Goal: Task Accomplishment & Management: Manage account settings

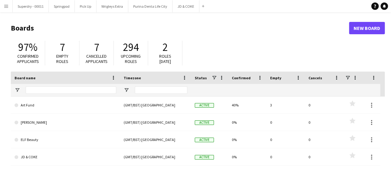
click at [9, 8] on button "Menu" at bounding box center [6, 6] width 12 height 12
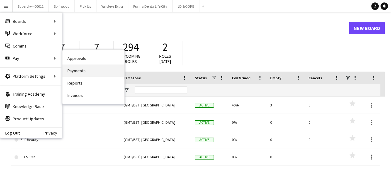
click at [93, 69] on link "Payments" at bounding box center [93, 71] width 62 height 12
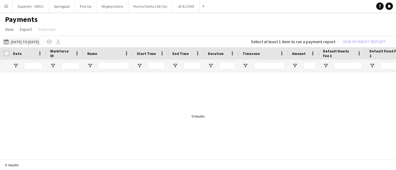
click at [40, 42] on button "[DATE] to [DATE] [DATE] to [DATE]" at bounding box center [21, 41] width 38 height 7
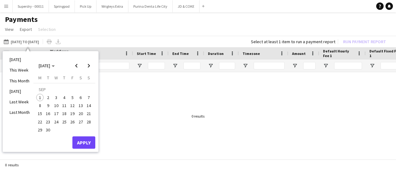
click at [40, 97] on span "1" at bounding box center [39, 97] width 7 height 7
click at [86, 144] on button "Apply" at bounding box center [83, 143] width 23 height 12
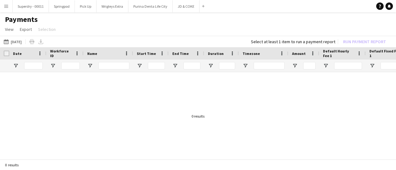
click at [347, 52] on span "Default Hourly Fee 1" at bounding box center [339, 53] width 32 height 9
click at [351, 54] on span at bounding box center [352, 54] width 6 height 6
click at [337, 54] on span "Default Hourly Fee 1" at bounding box center [335, 53] width 24 height 9
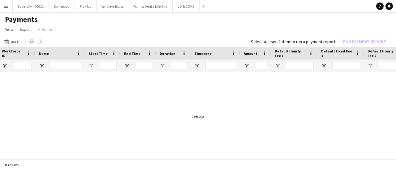
scroll to position [0, 53]
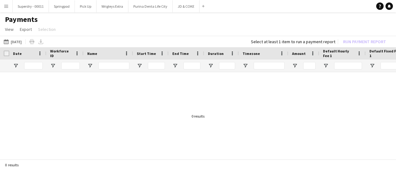
click at [6, 7] on app-icon "Menu" at bounding box center [6, 6] width 5 height 5
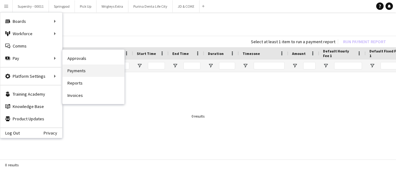
click at [106, 71] on link "Payments" at bounding box center [93, 71] width 62 height 12
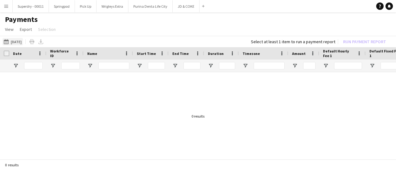
click at [17, 42] on button "[DATE] to [DATE] [DATE]" at bounding box center [12, 41] width 20 height 7
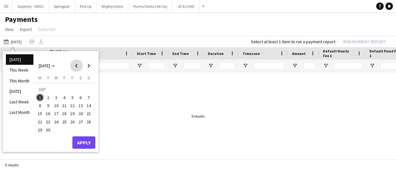
click at [75, 66] on span "Previous month" at bounding box center [76, 66] width 12 height 12
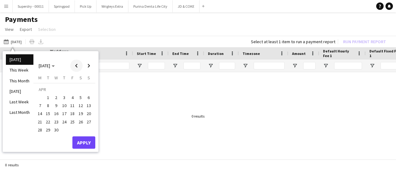
click at [75, 66] on span "Previous month" at bounding box center [76, 66] width 12 height 12
click at [81, 89] on span "1" at bounding box center [80, 90] width 7 height 9
click at [87, 147] on button "Apply" at bounding box center [83, 144] width 23 height 12
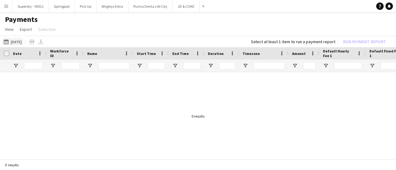
click at [23, 41] on button "[DATE] to [DATE] [DATE]" at bounding box center [12, 41] width 20 height 7
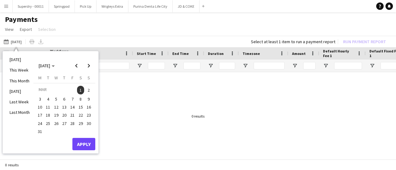
click at [98, 32] on app-page-menu "View Customise view Customise filters Reset Filters Reset View Reset All Export…" at bounding box center [198, 30] width 396 height 12
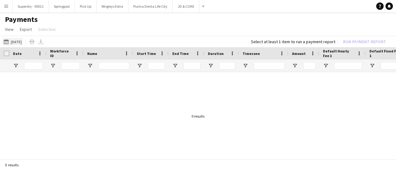
click at [23, 42] on button "[DATE] to [DATE] [DATE]" at bounding box center [12, 41] width 20 height 7
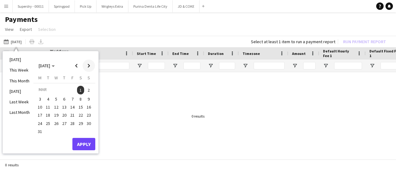
click at [91, 67] on span "Next month" at bounding box center [89, 66] width 12 height 12
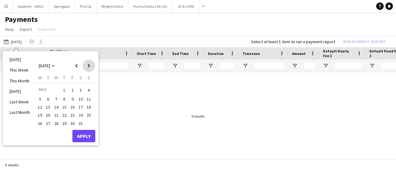
click at [91, 67] on span "Next month" at bounding box center [89, 66] width 12 height 12
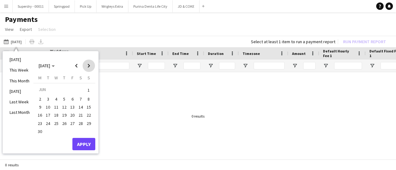
click at [91, 67] on span "Next month" at bounding box center [89, 66] width 12 height 12
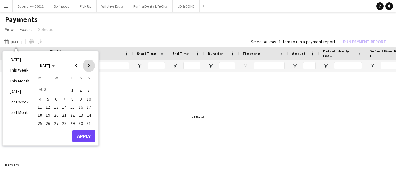
click at [91, 67] on span "Next month" at bounding box center [89, 66] width 12 height 12
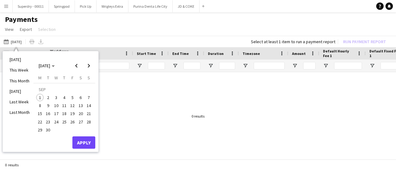
click at [40, 99] on span "1" at bounding box center [39, 97] width 7 height 7
click at [89, 142] on button "Apply" at bounding box center [83, 143] width 23 height 12
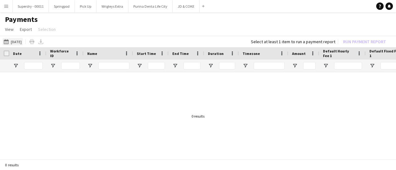
click at [16, 41] on button "[DATE] to [DATE] [DATE]" at bounding box center [12, 41] width 20 height 7
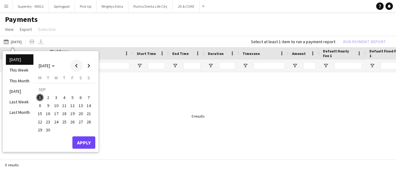
click at [80, 68] on span "Previous month" at bounding box center [76, 66] width 12 height 12
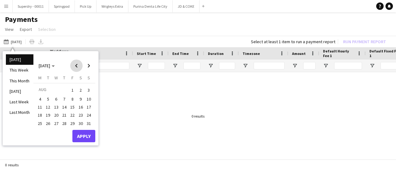
click at [80, 68] on span "Previous month" at bounding box center [76, 66] width 12 height 12
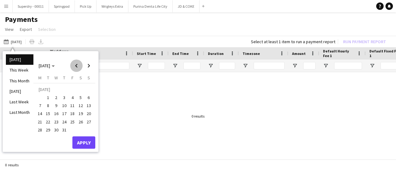
click at [80, 68] on span "Previous month" at bounding box center [76, 66] width 12 height 12
click at [90, 69] on span "Next month" at bounding box center [89, 66] width 12 height 12
click at [50, 97] on span "1" at bounding box center [48, 97] width 7 height 7
click at [91, 67] on span "Next month" at bounding box center [89, 66] width 12 height 12
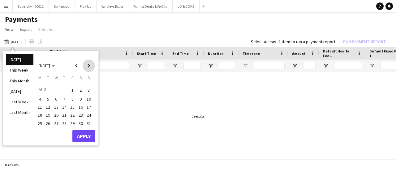
click at [91, 67] on span "Next month" at bounding box center [89, 66] width 12 height 12
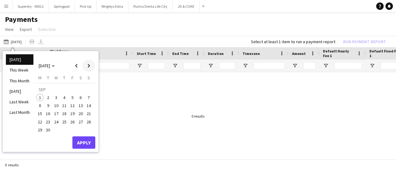
click at [91, 67] on span "Next month" at bounding box center [89, 66] width 12 height 12
click at [79, 66] on span "Previous month" at bounding box center [76, 66] width 12 height 12
click at [38, 96] on span "1" at bounding box center [39, 97] width 7 height 7
click at [84, 146] on button "Apply" at bounding box center [83, 143] width 23 height 12
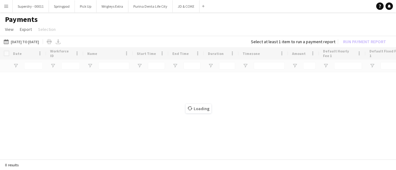
type input "********"
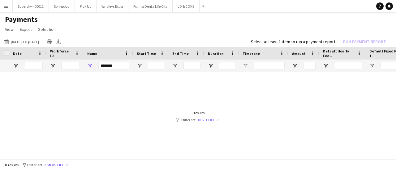
click at [213, 118] on link "Reset filters" at bounding box center [209, 120] width 22 height 5
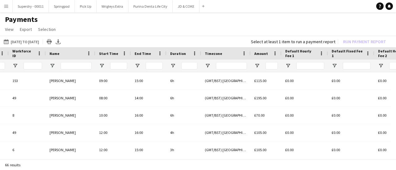
scroll to position [0, 46]
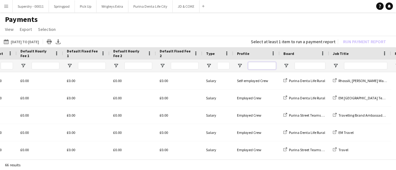
click at [263, 64] on input "Profile Filter Input" at bounding box center [262, 65] width 28 height 7
click at [241, 66] on span "Open Filter Menu" at bounding box center [240, 66] width 6 height 6
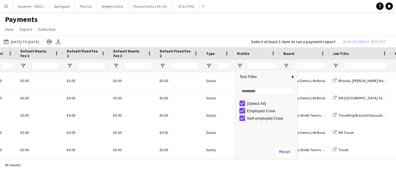
type input "**********"
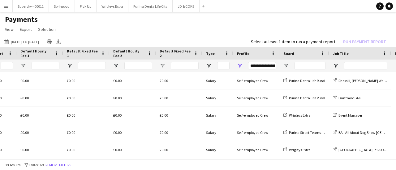
click at [248, 28] on app-page-menu "View Customise view Customise filters Reset Filters Reset View Reset All Export…" at bounding box center [198, 30] width 396 height 12
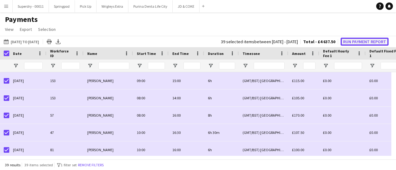
click at [369, 41] on button "Run Payment Report" at bounding box center [365, 42] width 48 height 8
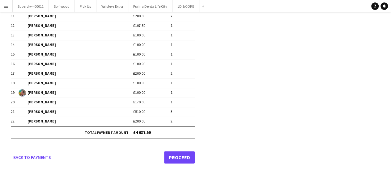
click at [182, 153] on link "Proceed" at bounding box center [179, 158] width 31 height 12
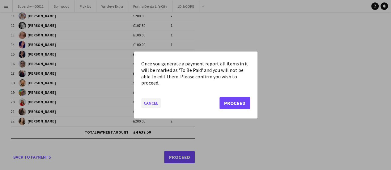
click at [153, 104] on button "Cancel" at bounding box center [150, 103] width 19 height 10
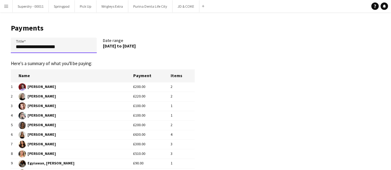
click at [73, 45] on input "**********" at bounding box center [54, 45] width 86 height 15
type input "**********"
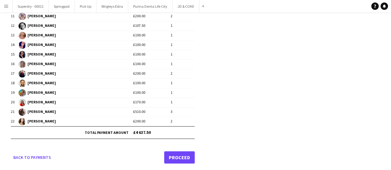
click at [186, 156] on link "Proceed" at bounding box center [179, 158] width 31 height 12
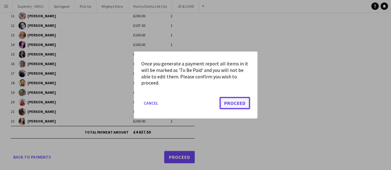
click at [242, 103] on button "Proceed" at bounding box center [235, 103] width 31 height 12
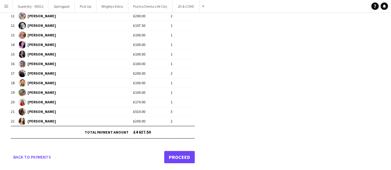
scroll to position [167, 0]
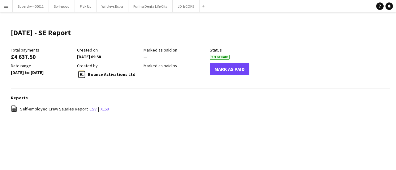
click at [9, 6] on button "Menu" at bounding box center [6, 6] width 12 height 12
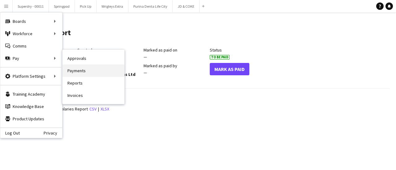
click at [98, 72] on link "Payments" at bounding box center [93, 71] width 62 height 12
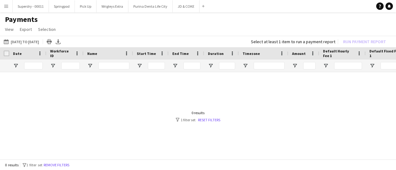
click at [5, 4] on app-icon "Menu" at bounding box center [6, 6] width 5 height 5
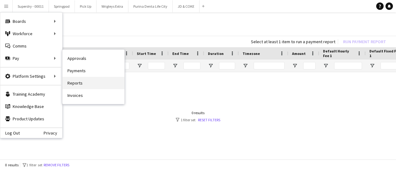
click at [85, 87] on link "Reports" at bounding box center [93, 83] width 62 height 12
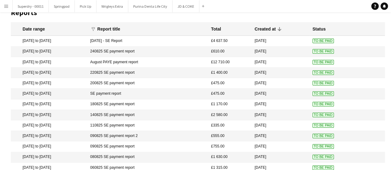
scroll to position [3, 0]
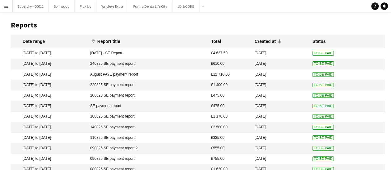
click at [318, 74] on span "To Be Paid" at bounding box center [323, 74] width 21 height 5
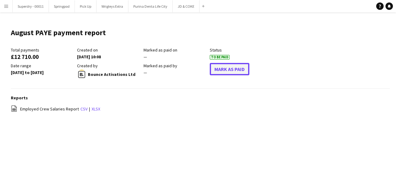
click at [235, 71] on button "Mark As Paid" at bounding box center [230, 69] width 40 height 12
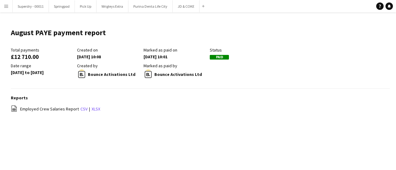
click at [9, 4] on button "Menu" at bounding box center [6, 6] width 12 height 12
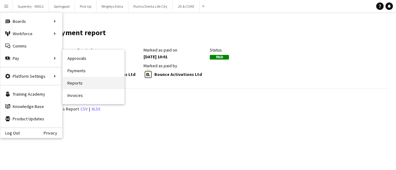
click at [85, 81] on link "Reports" at bounding box center [93, 83] width 62 height 12
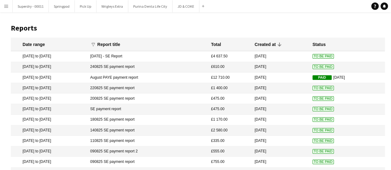
click at [4, 9] on button "Menu" at bounding box center [6, 6] width 12 height 12
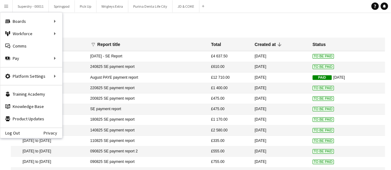
click at [131, 24] on h1 "Reports" at bounding box center [198, 28] width 374 height 9
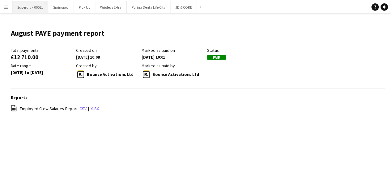
scroll to position [3, 0]
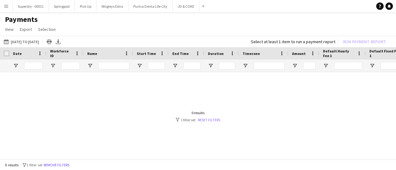
click at [213, 120] on link "Reset filters" at bounding box center [209, 120] width 22 height 5
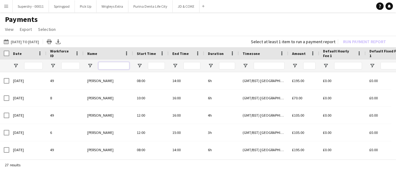
click at [111, 66] on input "Name Filter Input" at bounding box center [113, 65] width 31 height 7
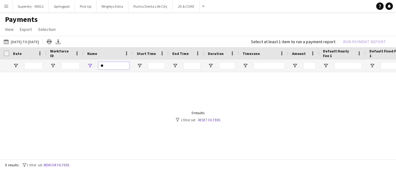
type input "*"
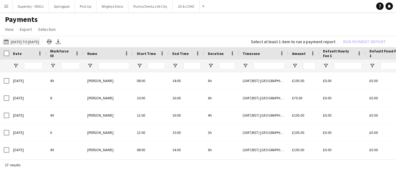
click at [36, 41] on button "[DATE] to [DATE] [DATE] to [DATE]" at bounding box center [21, 41] width 38 height 7
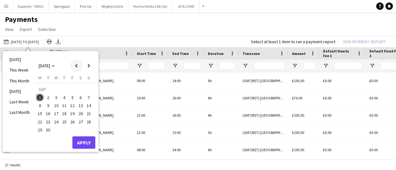
click at [79, 64] on span "Previous month" at bounding box center [76, 66] width 12 height 12
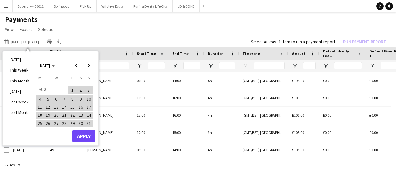
click at [71, 89] on span "1" at bounding box center [72, 90] width 7 height 9
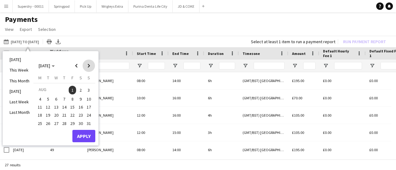
click at [92, 65] on span "Next month" at bounding box center [89, 66] width 12 height 12
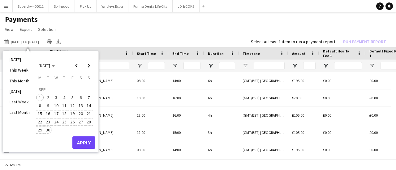
click at [49, 129] on span "30" at bounding box center [48, 130] width 7 height 7
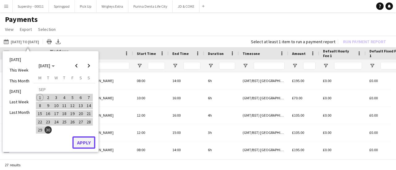
click at [81, 144] on button "Apply" at bounding box center [83, 143] width 23 height 12
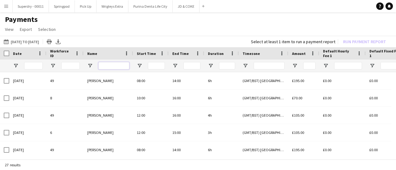
click at [114, 67] on input "Name Filter Input" at bounding box center [113, 65] width 31 height 7
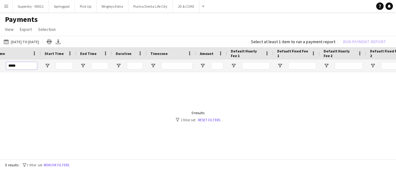
scroll to position [0, 105]
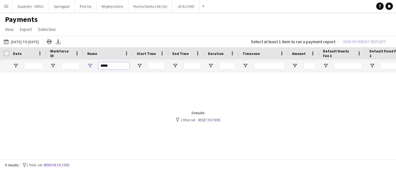
click at [119, 66] on input "*****" at bounding box center [113, 65] width 31 height 7
type input "*****"
click at [5, 7] on app-icon "Menu" at bounding box center [6, 6] width 5 height 5
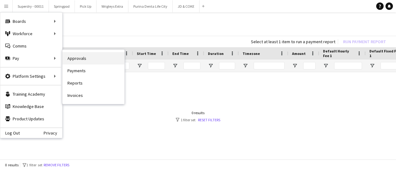
click at [104, 60] on link "Approvals" at bounding box center [93, 58] width 62 height 12
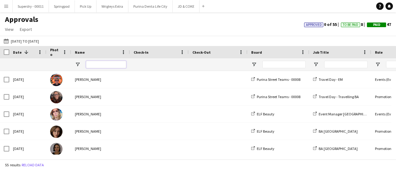
click at [106, 63] on input "Name Filter Input" at bounding box center [106, 64] width 40 height 7
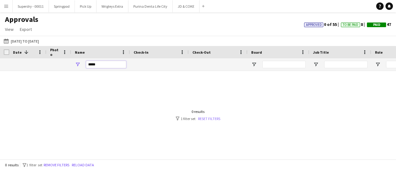
type input "*****"
click at [210, 117] on link "Reset filters" at bounding box center [209, 119] width 22 height 5
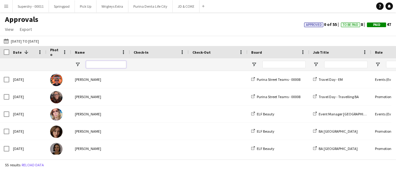
click at [109, 64] on input "Name Filter Input" at bounding box center [106, 64] width 40 height 7
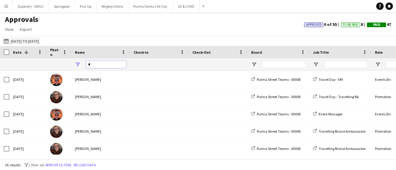
type input "*"
click at [16, 39] on button "[DATE] to [DATE] [DATE] to [DATE]" at bounding box center [21, 40] width 38 height 7
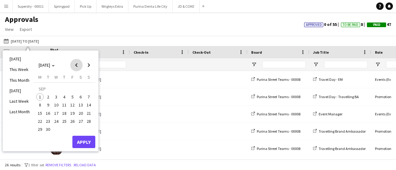
click at [77, 66] on span "Previous month" at bounding box center [76, 65] width 12 height 12
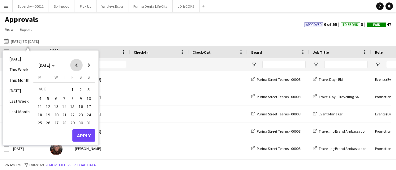
click at [77, 66] on span "Previous month" at bounding box center [76, 65] width 12 height 12
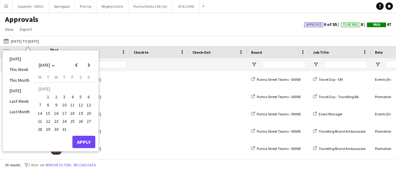
click at [50, 96] on span "1" at bounding box center [48, 96] width 7 height 7
click at [92, 65] on span "Next month" at bounding box center [89, 65] width 12 height 12
click at [80, 67] on span "Previous month" at bounding box center [76, 65] width 12 height 12
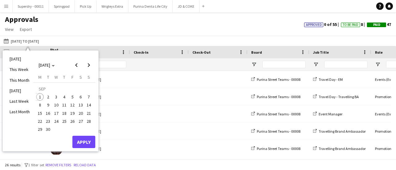
click at [40, 95] on span "1" at bounding box center [39, 96] width 7 height 7
click at [85, 141] on button "Apply" at bounding box center [83, 142] width 23 height 12
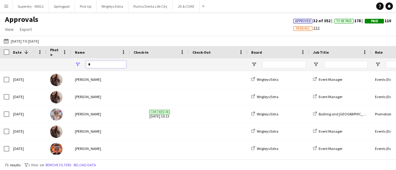
click at [106, 64] on input "*" at bounding box center [106, 64] width 40 height 7
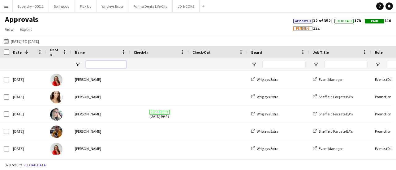
type input "*"
click at [9, 5] on button "Menu" at bounding box center [6, 6] width 12 height 12
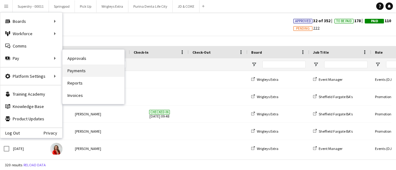
click at [89, 71] on link "Payments" at bounding box center [93, 71] width 62 height 12
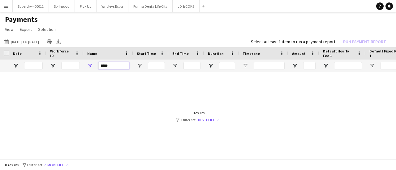
click at [122, 67] on input "*****" at bounding box center [113, 65] width 31 height 7
type input "*"
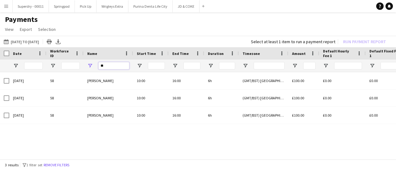
type input "*"
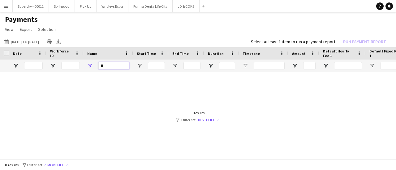
type input "*"
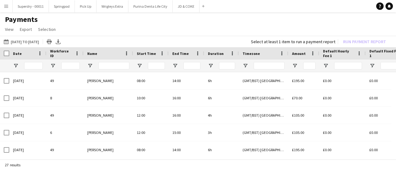
click at [6, 6] on app-icon "Menu" at bounding box center [6, 6] width 5 height 5
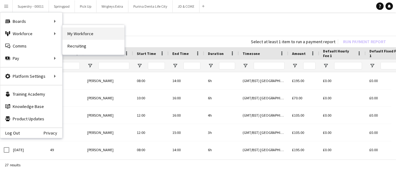
click at [81, 33] on link "My Workforce" at bounding box center [93, 34] width 62 height 12
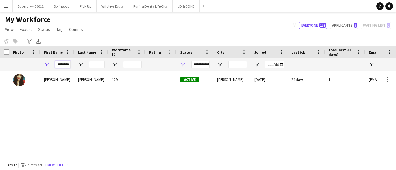
click at [66, 62] on input "********" at bounding box center [62, 64] width 15 height 7
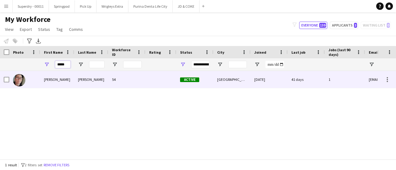
type input "*****"
click at [87, 81] on div "[PERSON_NAME]" at bounding box center [91, 79] width 34 height 17
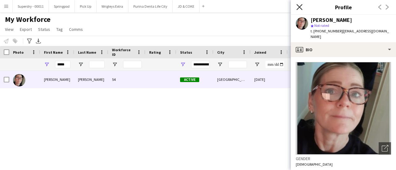
click at [301, 6] on icon at bounding box center [299, 7] width 6 height 6
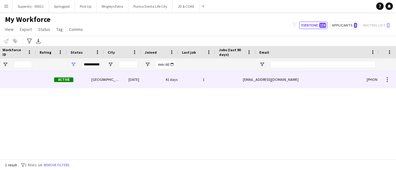
scroll to position [0, 136]
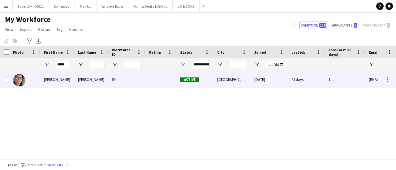
click at [54, 82] on div "[PERSON_NAME]" at bounding box center [57, 79] width 34 height 17
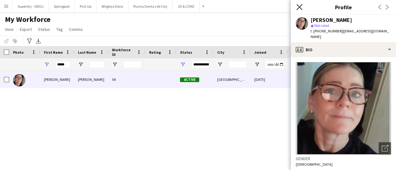
click at [302, 5] on icon at bounding box center [299, 7] width 6 height 6
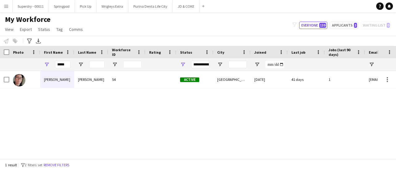
click at [9, 8] on button "Menu" at bounding box center [6, 6] width 12 height 12
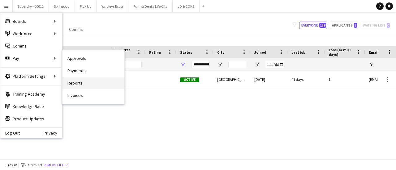
click at [104, 85] on link "Reports" at bounding box center [93, 83] width 62 height 12
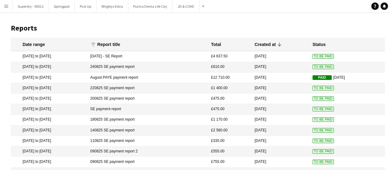
click at [123, 79] on mat-cell "August PAYE payment report" at bounding box center [147, 78] width 121 height 11
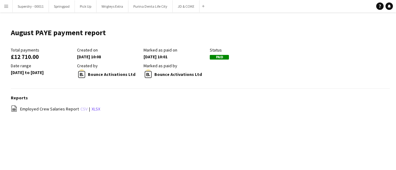
click at [82, 110] on link "csv" at bounding box center [83, 109] width 7 height 6
click at [7, 6] on app-icon "Menu" at bounding box center [6, 6] width 5 height 5
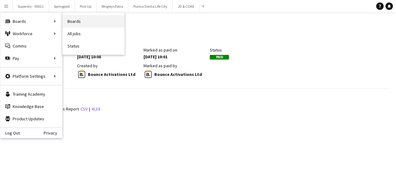
click at [75, 21] on link "Boards" at bounding box center [93, 21] width 62 height 12
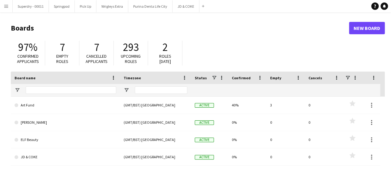
click at [8, 8] on app-icon "Menu" at bounding box center [6, 6] width 5 height 5
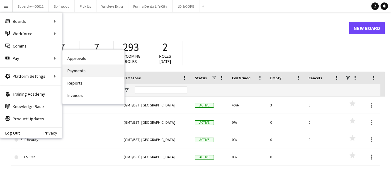
click at [108, 70] on link "Payments" at bounding box center [93, 71] width 62 height 12
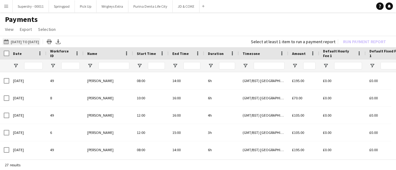
click at [40, 41] on button "[DATE] to [DATE] [DATE] to [DATE]" at bounding box center [21, 41] width 38 height 7
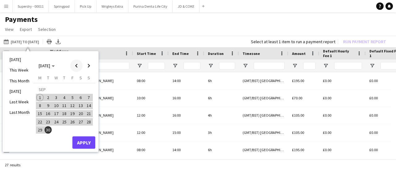
click at [75, 67] on span "Previous month" at bounding box center [76, 66] width 12 height 12
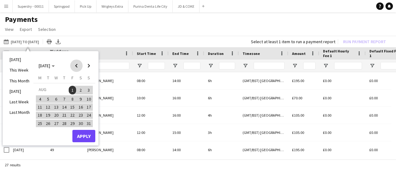
click at [75, 67] on span "Previous month" at bounding box center [76, 66] width 12 height 12
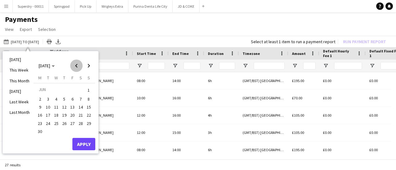
click at [75, 67] on span "Previous month" at bounding box center [76, 66] width 12 height 12
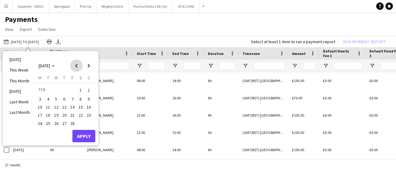
click at [75, 67] on span "Previous month" at bounding box center [76, 66] width 12 height 12
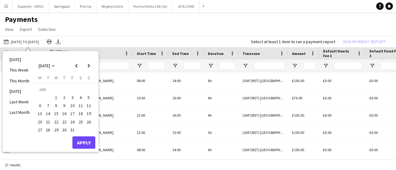
click at [58, 96] on span "1" at bounding box center [56, 97] width 7 height 7
click at [90, 69] on span "Next month" at bounding box center [89, 66] width 12 height 12
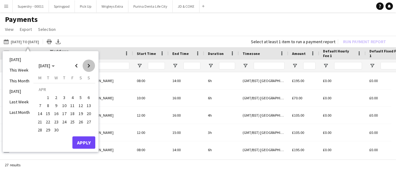
click at [90, 69] on span "Next month" at bounding box center [89, 66] width 12 height 12
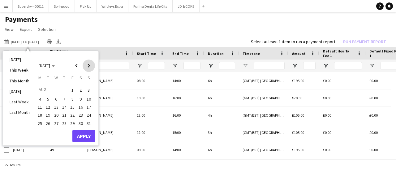
click at [90, 69] on span "Next month" at bounding box center [89, 66] width 12 height 12
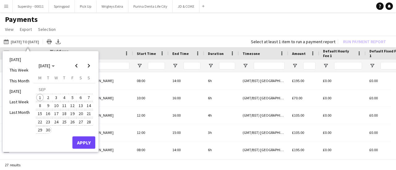
click at [48, 129] on span "30" at bounding box center [48, 130] width 7 height 7
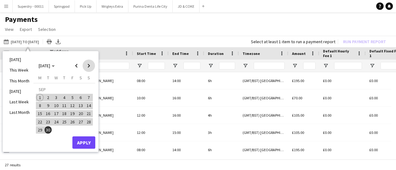
click at [88, 66] on span "Next month" at bounding box center [89, 66] width 12 height 12
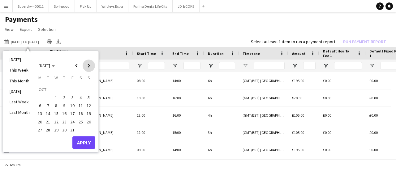
click at [88, 66] on span "Next month" at bounding box center [89, 66] width 12 height 12
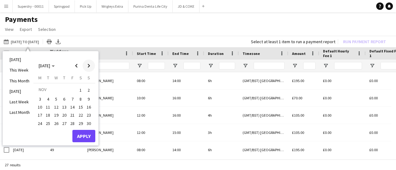
click at [88, 66] on span "Next month" at bounding box center [89, 66] width 12 height 12
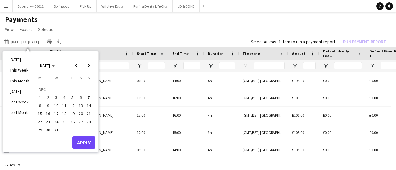
click at [58, 130] on span "31" at bounding box center [56, 130] width 7 height 7
click at [88, 142] on button "Apply" at bounding box center [83, 143] width 23 height 12
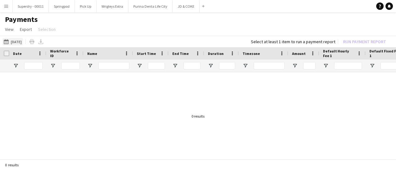
click at [21, 41] on button "[DATE] to [DATE] [DATE]" at bounding box center [12, 41] width 20 height 7
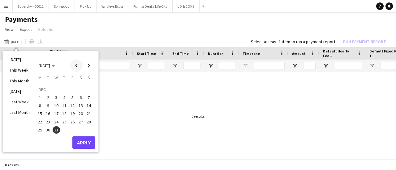
click at [78, 67] on span "Previous month" at bounding box center [76, 66] width 12 height 12
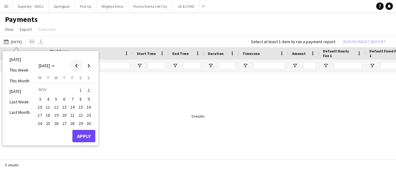
click at [78, 67] on span "Previous month" at bounding box center [76, 66] width 12 height 12
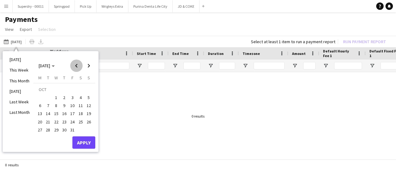
click at [78, 67] on span "Previous month" at bounding box center [76, 66] width 12 height 12
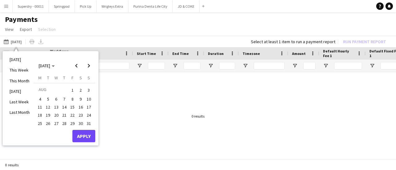
click at [71, 91] on span "1" at bounding box center [72, 90] width 7 height 9
click at [90, 63] on span "Next month" at bounding box center [89, 66] width 12 height 12
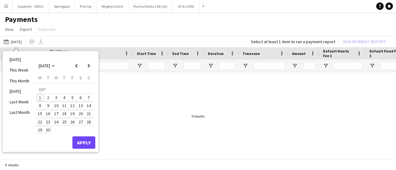
click at [50, 130] on span "30" at bounding box center [48, 130] width 7 height 7
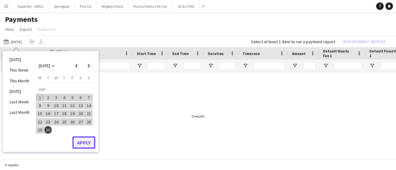
click at [93, 148] on button "Apply" at bounding box center [83, 143] width 23 height 12
